Goal: Task Accomplishment & Management: Use online tool/utility

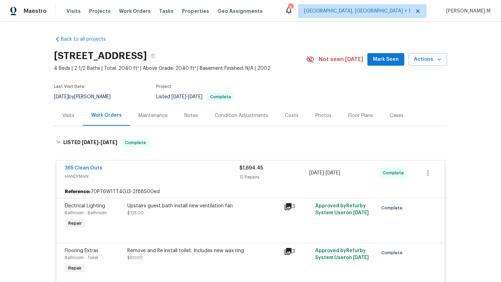
scroll to position [46, 0]
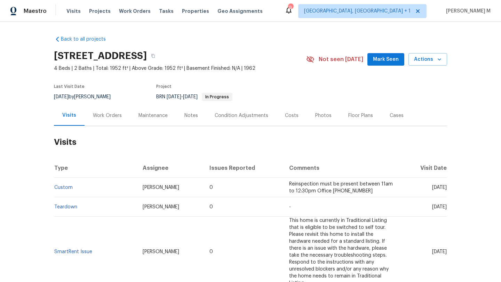
click at [106, 119] on div "Work Orders" at bounding box center [107, 115] width 29 height 7
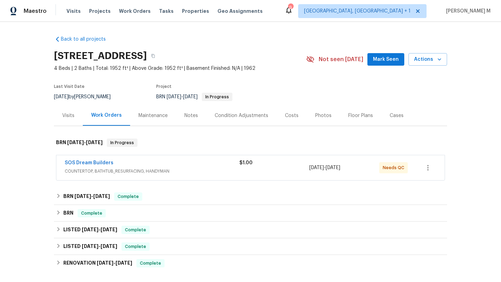
click at [222, 169] on span "COUNTERTOP, BATHTUB_RESURFACING, HANDYMAN" at bounding box center [152, 171] width 174 height 7
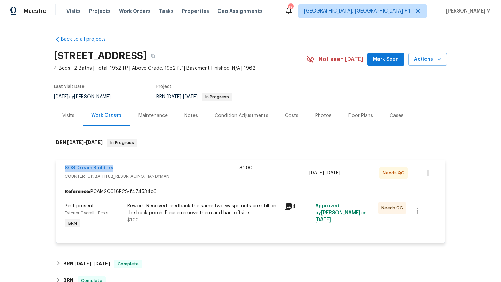
drag, startPoint x: 58, startPoint y: 170, endPoint x: 140, endPoint y: 170, distance: 82.0
click at [140, 170] on div "SOS Dream Builders COUNTERTOP, BATHTUB_RESURFACING, HANDYMAN $1.00 [DATE] - [DA…" at bounding box center [250, 173] width 388 height 25
copy link "SOS Dream Builders"
click at [68, 117] on div "Visits" at bounding box center [68, 115] width 12 height 7
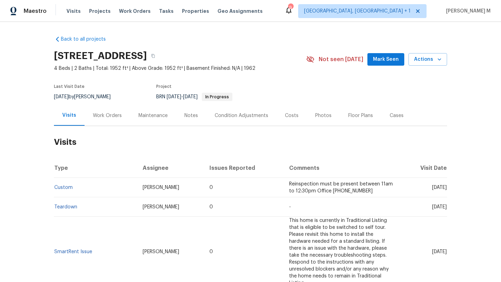
drag, startPoint x: 415, startPoint y: 188, endPoint x: 430, endPoint y: 187, distance: 15.0
click at [432, 187] on span "[DATE]" at bounding box center [439, 187] width 15 height 5
copy span "[DATE]"
click at [111, 123] on div "Work Orders" at bounding box center [107, 115] width 46 height 21
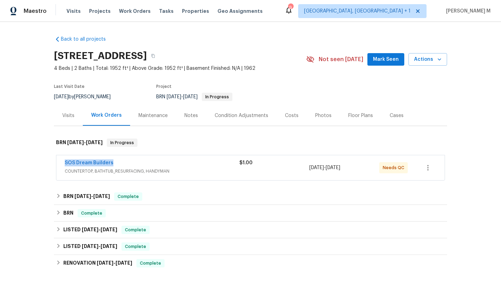
drag, startPoint x: 59, startPoint y: 164, endPoint x: 121, endPoint y: 164, distance: 61.9
click at [121, 164] on div "SOS Dream Builders COUNTERTOP, BATHTUB_RESURFACING, HANDYMAN $1.00 [DATE] - [DA…" at bounding box center [250, 167] width 388 height 25
copy link "SOS Dream Builders"
drag, startPoint x: 305, startPoint y: 169, endPoint x: 360, endPoint y: 169, distance: 55.6
click at [360, 169] on div "SOS Dream Builders COUNTERTOP, BATHTUB_RESURFACING, HANDYMAN $1.00 [DATE] - [DA…" at bounding box center [242, 168] width 355 height 17
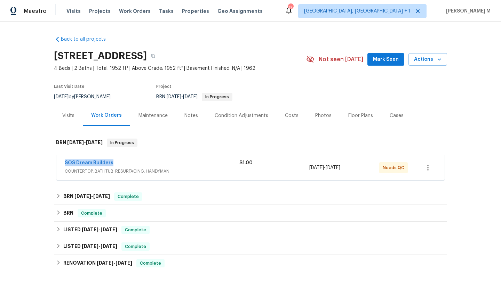
copy div "[DATE] - [DATE]"
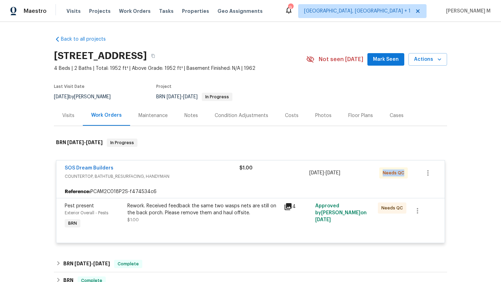
drag, startPoint x: 377, startPoint y: 175, endPoint x: 403, endPoint y: 175, distance: 25.7
click at [403, 175] on div "Needs QC" at bounding box center [396, 173] width 35 height 17
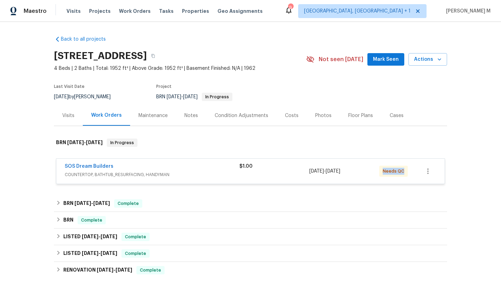
copy span "Needs QC"
